Goal: Find specific page/section: Find specific page/section

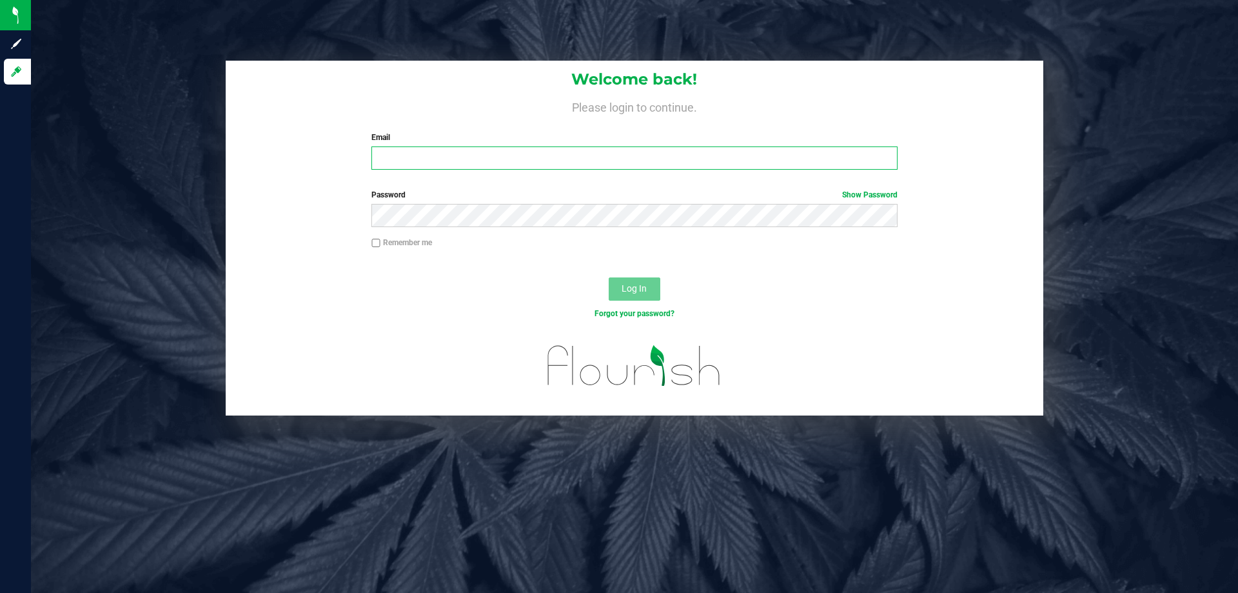
click at [531, 159] on input "Email" at bounding box center [635, 157] width 526 height 23
type input "[EMAIL_ADDRESS][DOMAIN_NAME]"
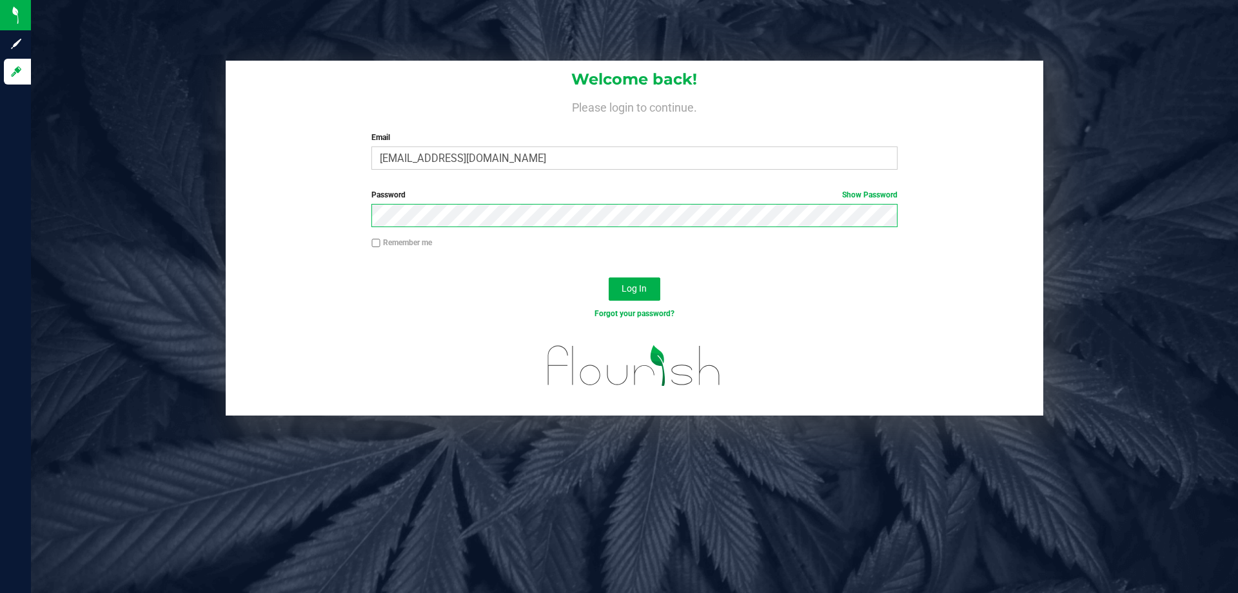
click at [609, 277] on button "Log In" at bounding box center [635, 288] width 52 height 23
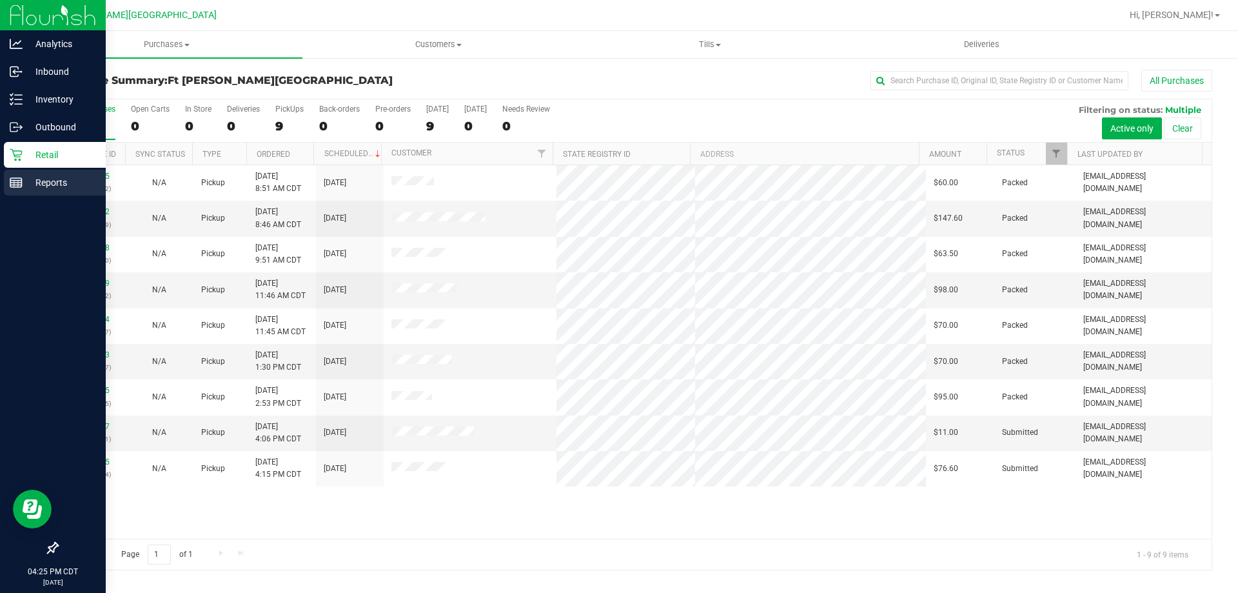
click at [50, 177] on p "Reports" at bounding box center [61, 182] width 77 height 15
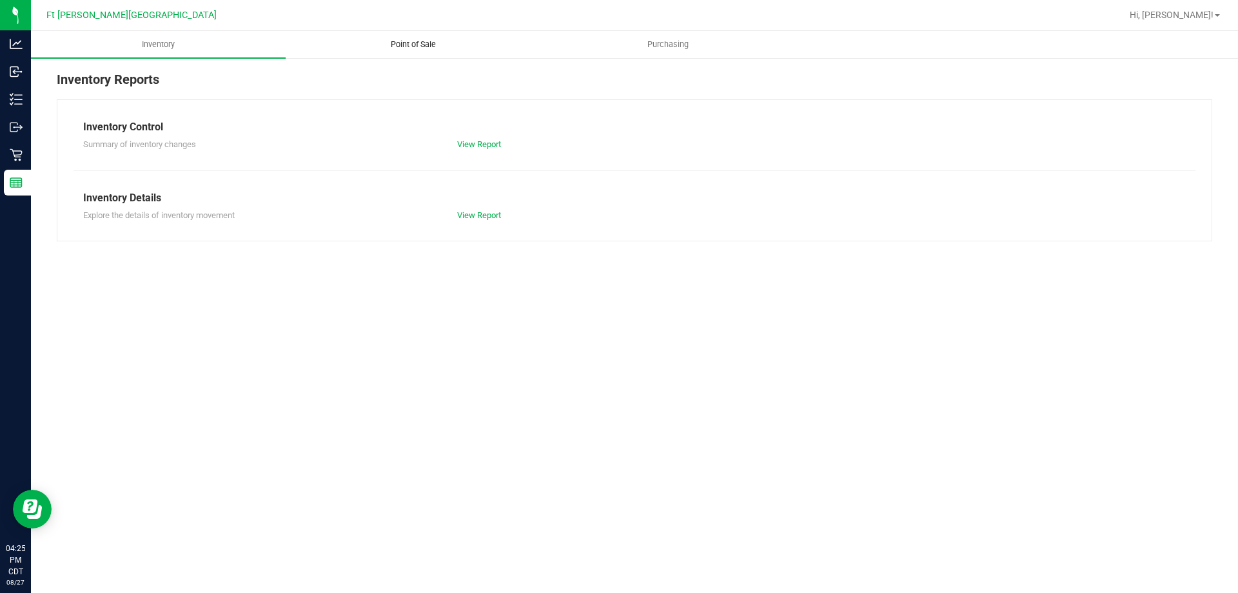
click at [407, 50] on span "Point of Sale" at bounding box center [413, 45] width 80 height 12
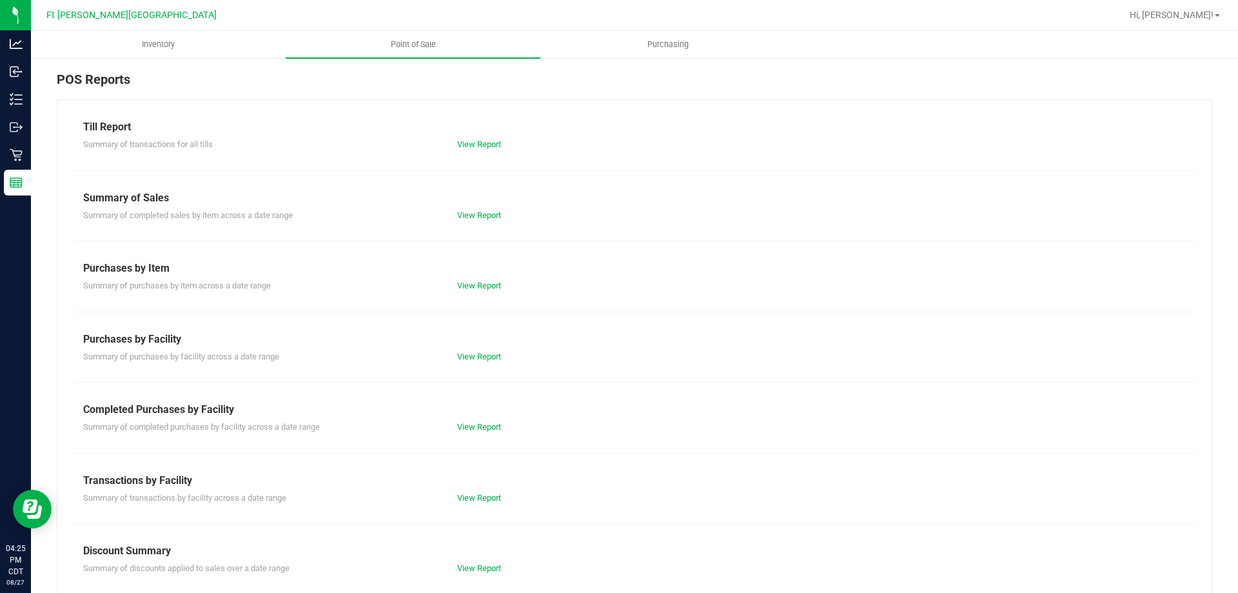
click at [500, 150] on div "View Report" at bounding box center [635, 144] width 374 height 13
click at [494, 144] on link "View Report" at bounding box center [479, 144] width 44 height 10
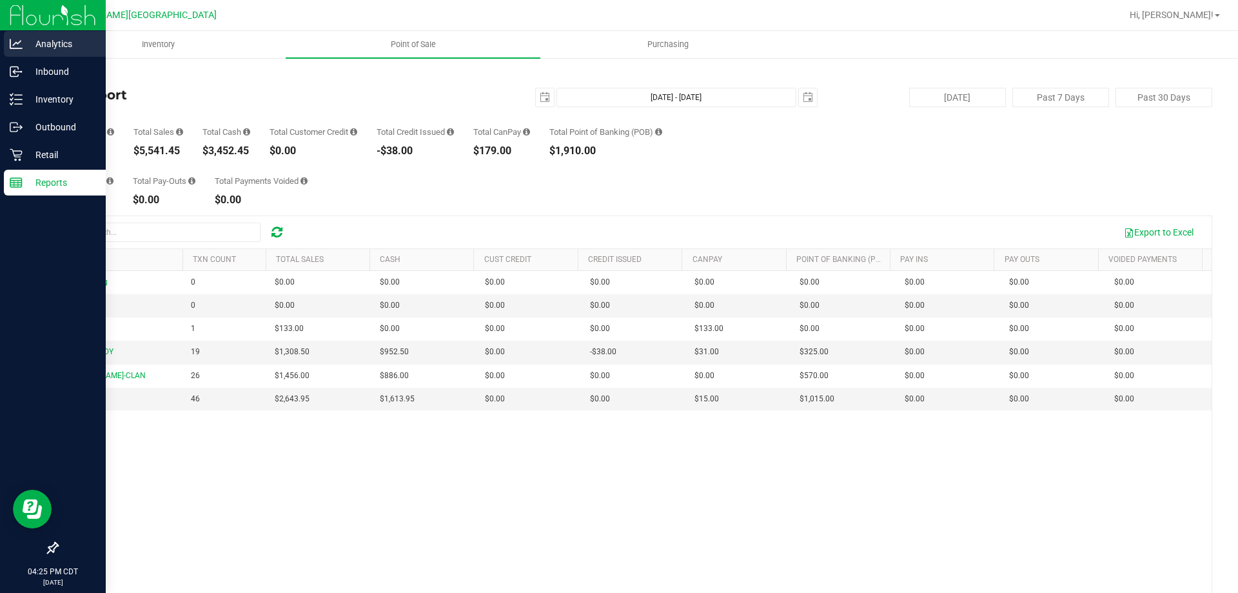
click at [72, 42] on p "Analytics" at bounding box center [61, 43] width 77 height 15
